Goal: Task Accomplishment & Management: Manage account settings

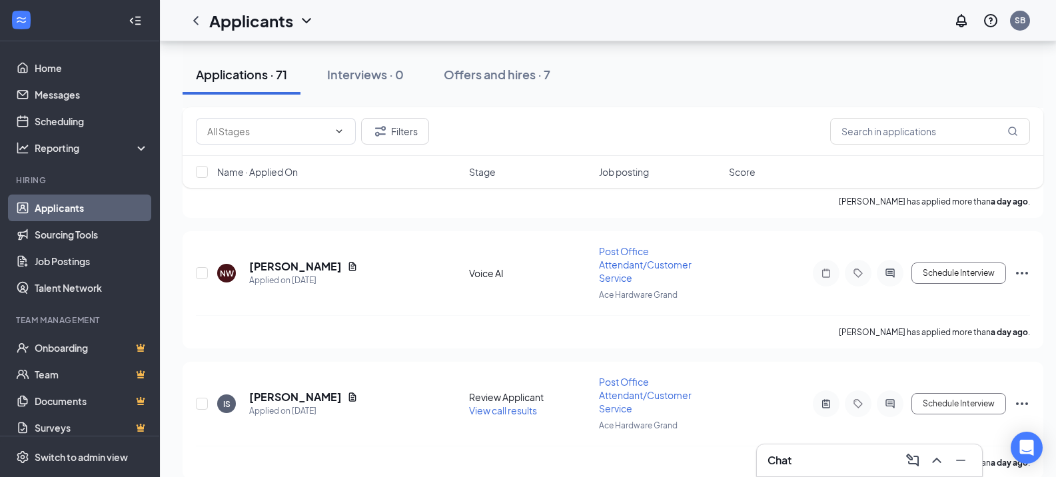
scroll to position [1133, 0]
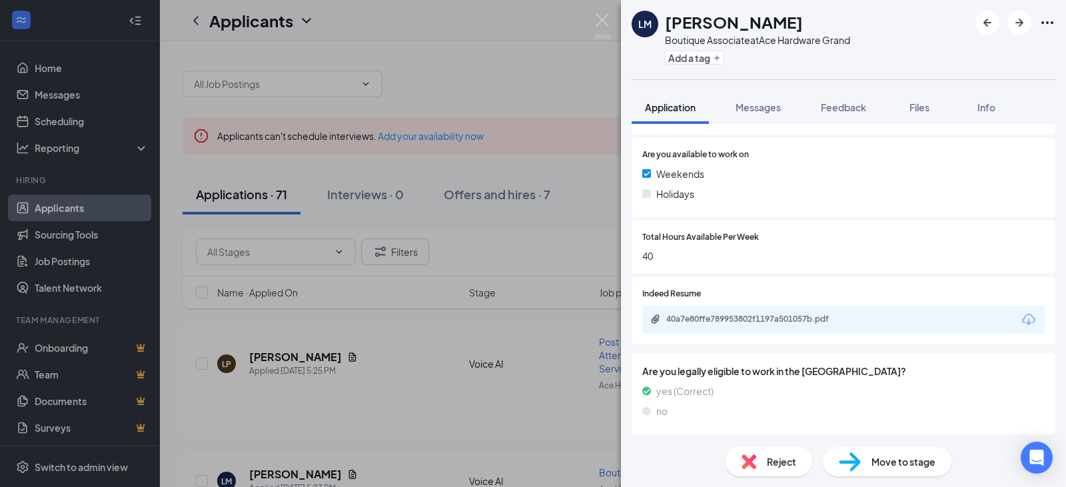
scroll to position [508, 0]
click at [711, 318] on div "40a7e80ffe789953802f1197a501057b.pdf" at bounding box center [759, 317] width 187 height 11
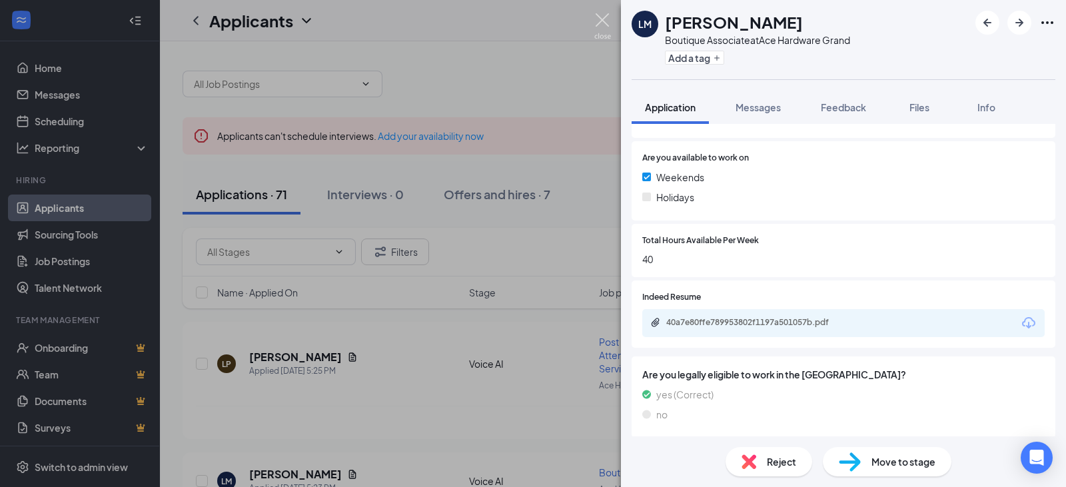
click at [602, 22] on img at bounding box center [602, 26] width 17 height 26
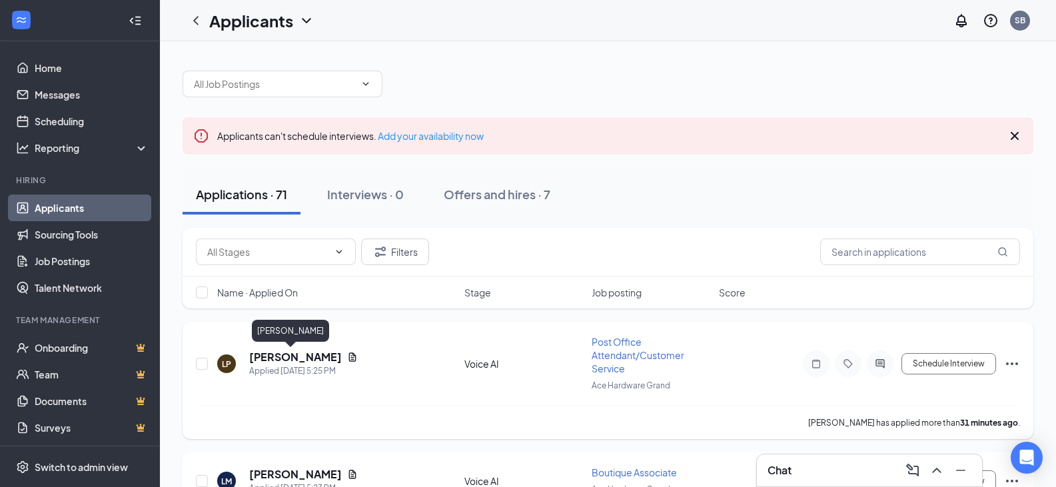
click at [268, 361] on h5 "[PERSON_NAME]" at bounding box center [295, 357] width 93 height 15
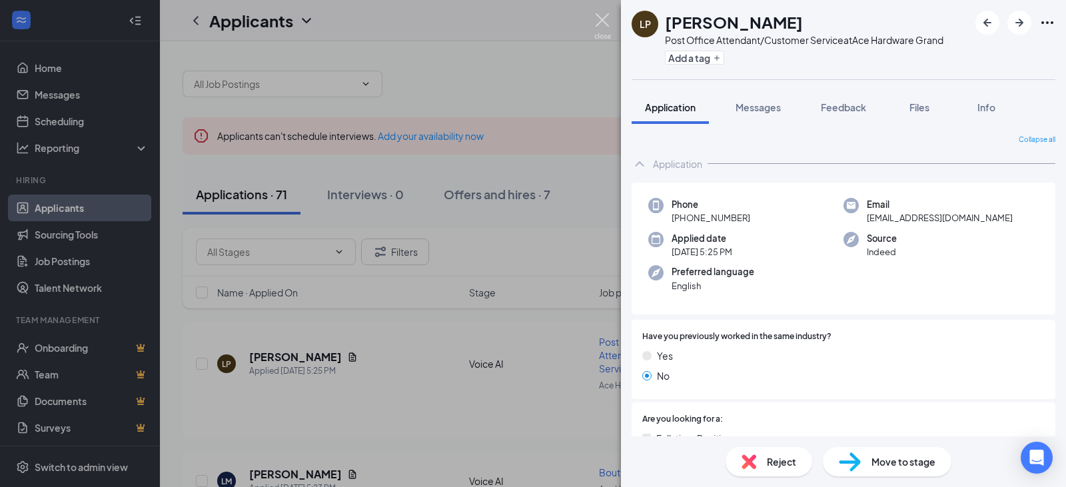
click at [605, 19] on img at bounding box center [602, 26] width 17 height 26
